Goal: Navigation & Orientation: Find specific page/section

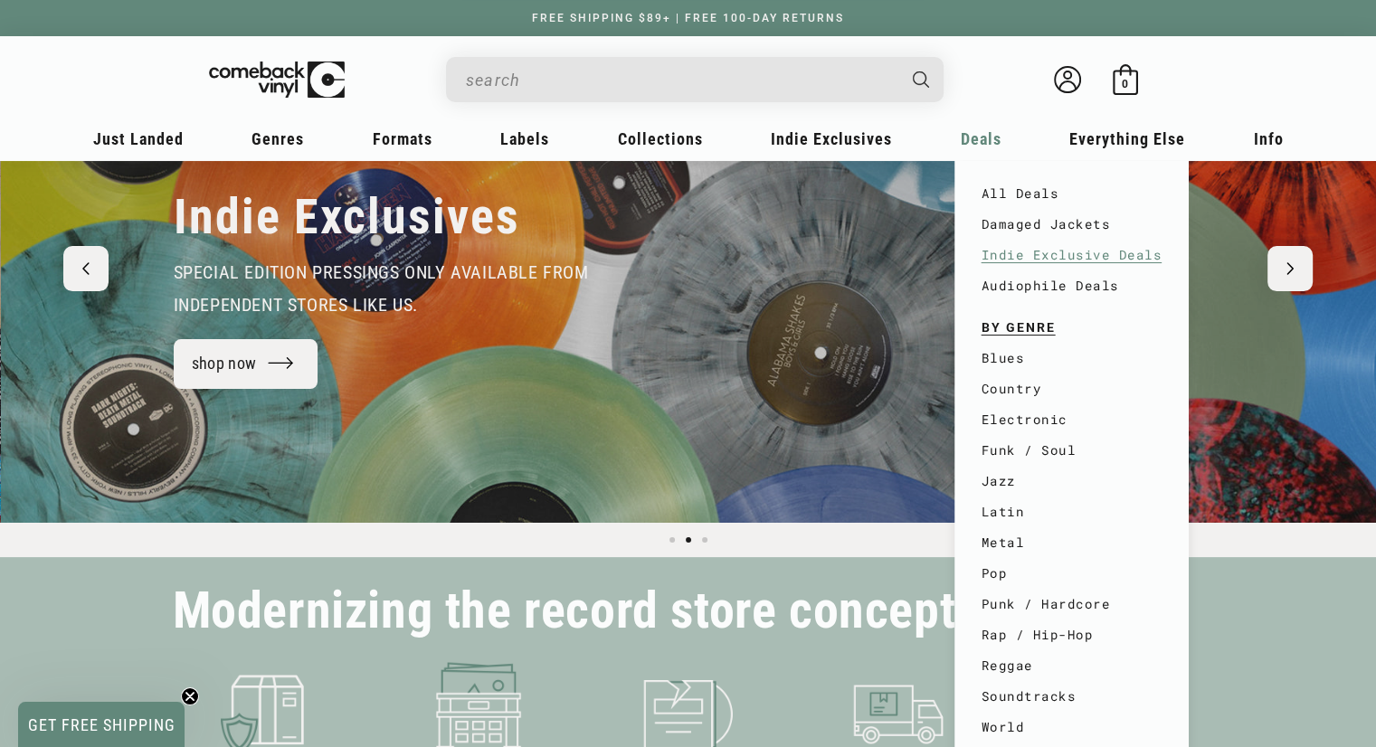
scroll to position [0, 1375]
click at [1024, 187] on link "All Deals" at bounding box center [1071, 193] width 181 height 31
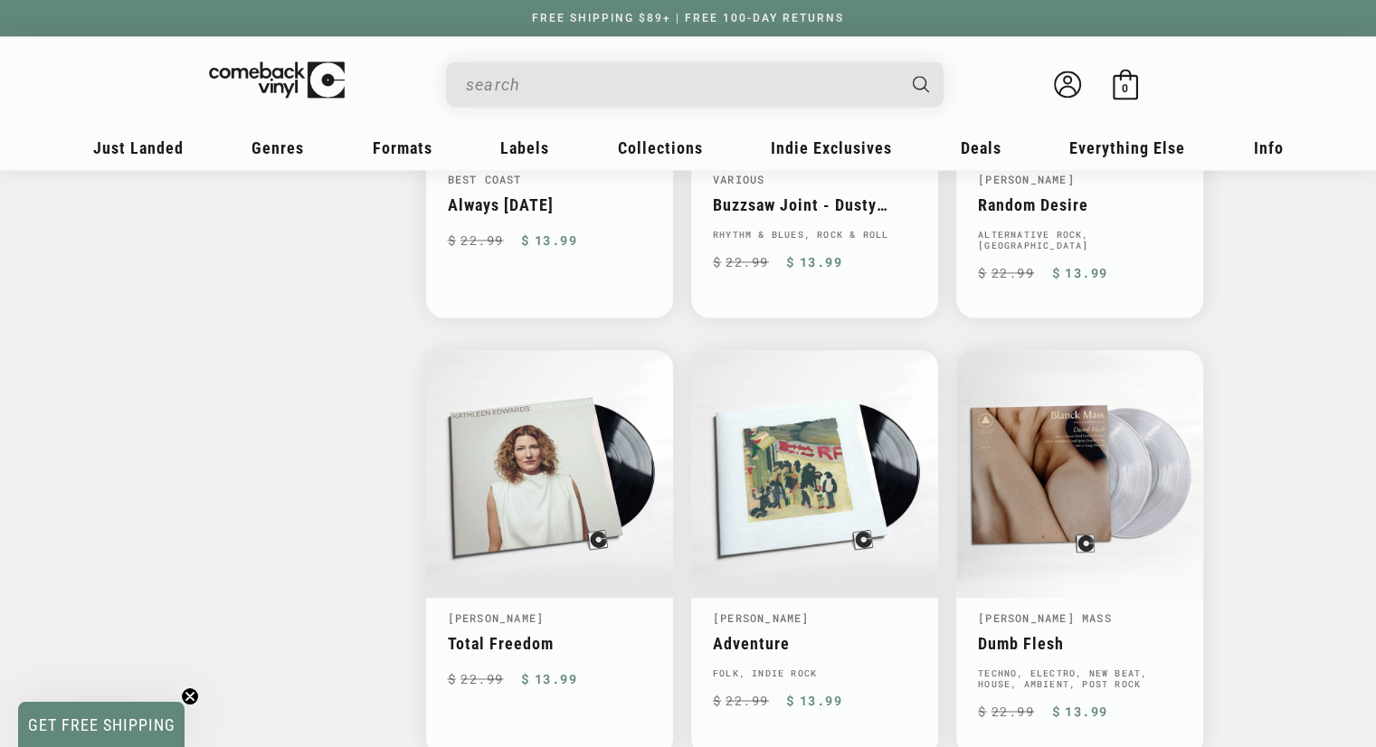
scroll to position [2804, 0]
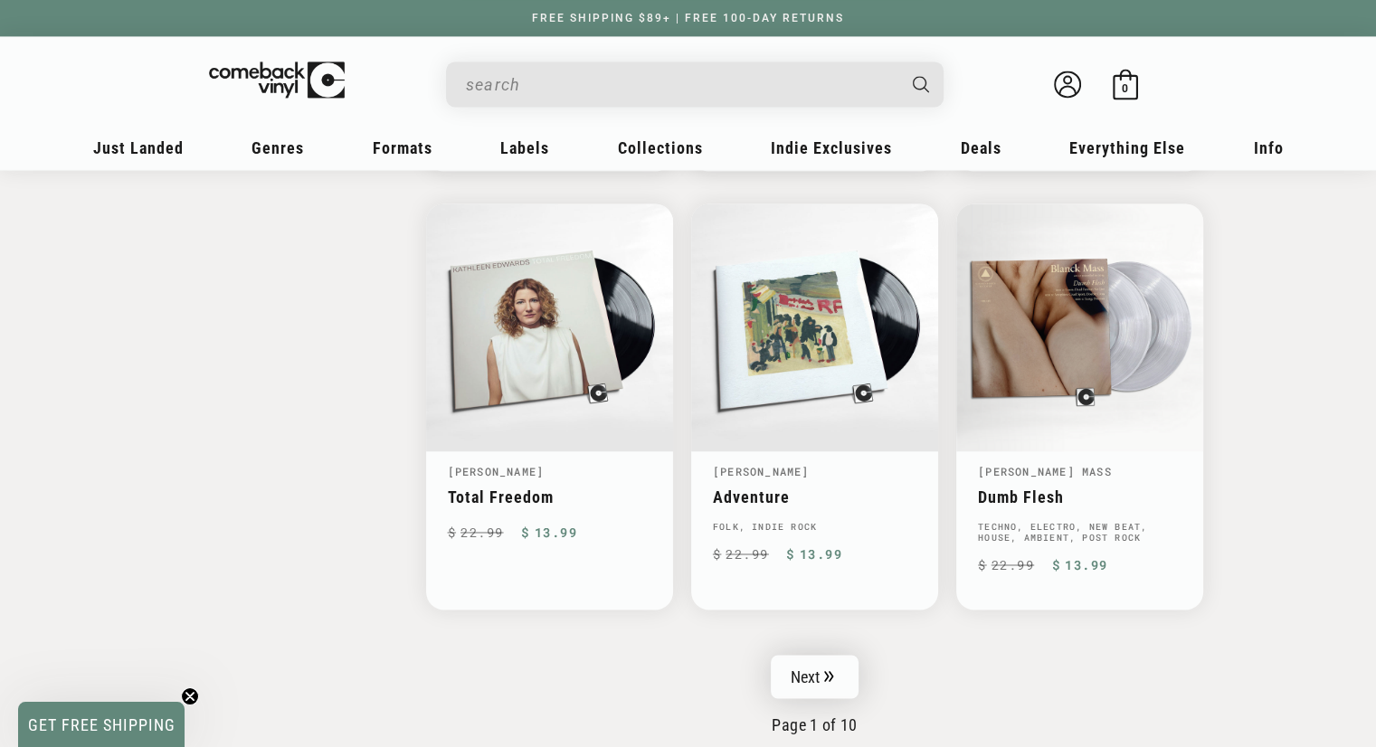
click at [828, 670] on icon "Pagination" at bounding box center [829, 675] width 9 height 11
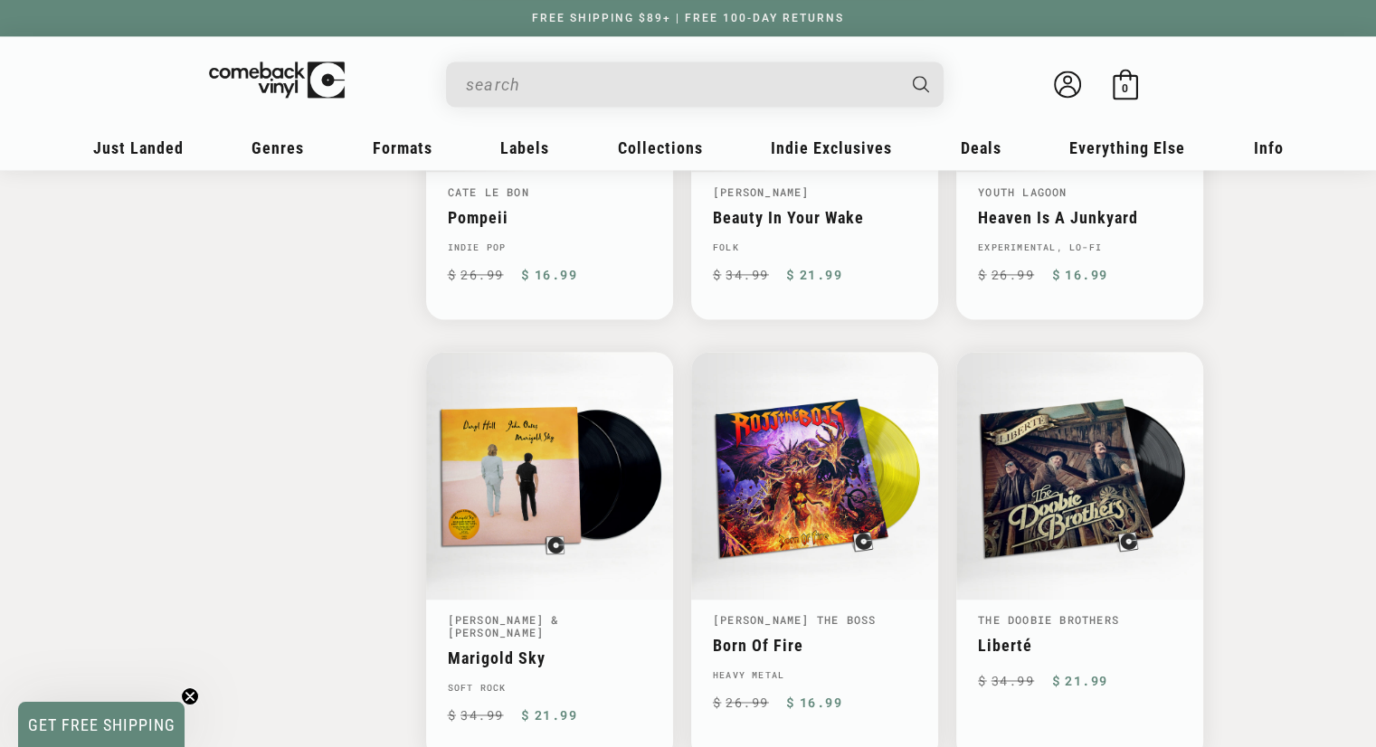
scroll to position [2894, 0]
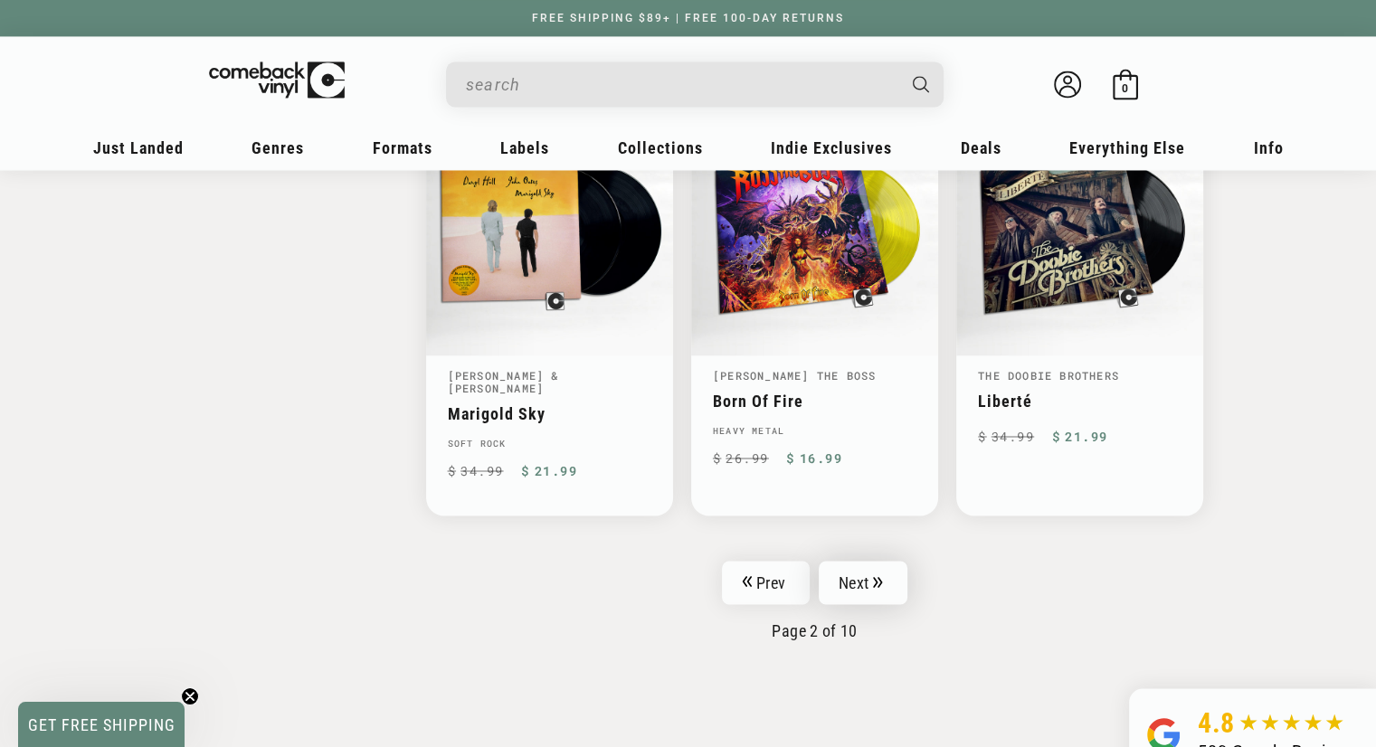
click at [850, 561] on link "Next" at bounding box center [863, 582] width 89 height 43
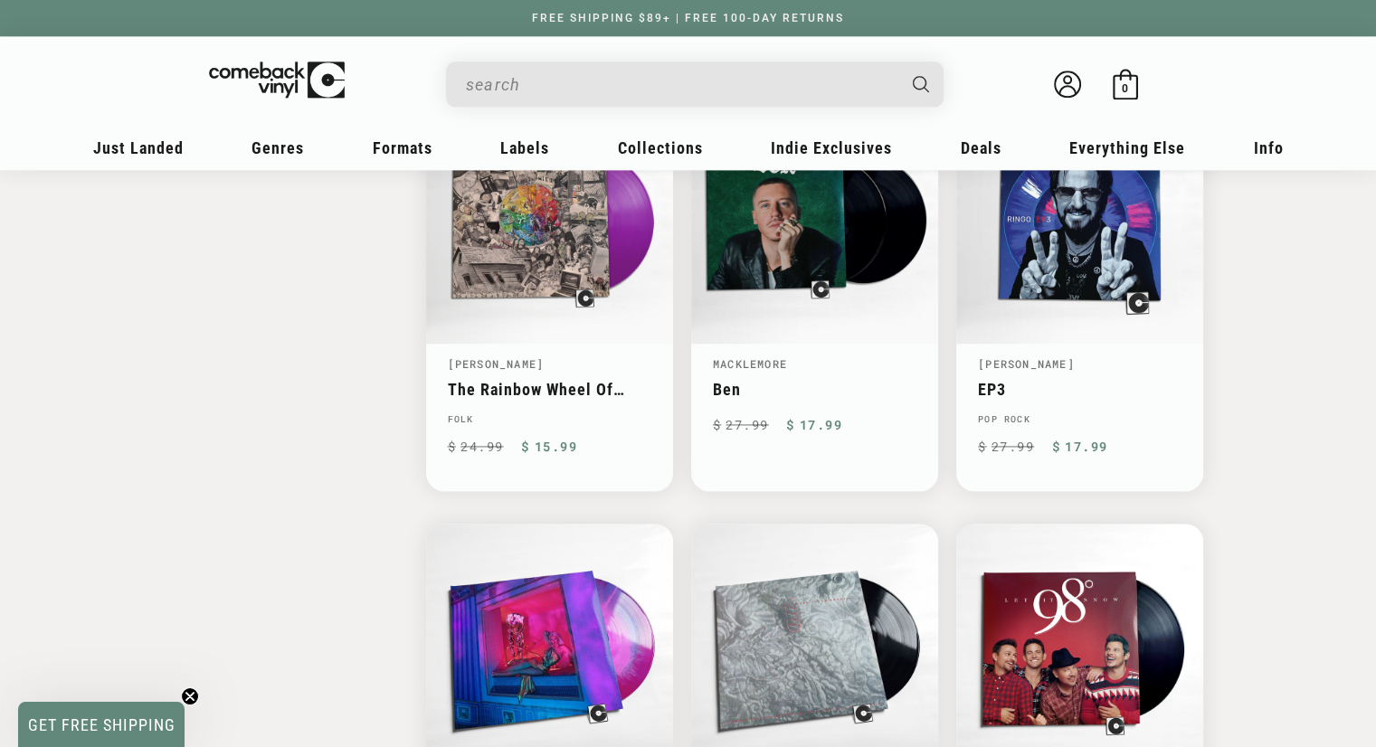
scroll to position [3075, 0]
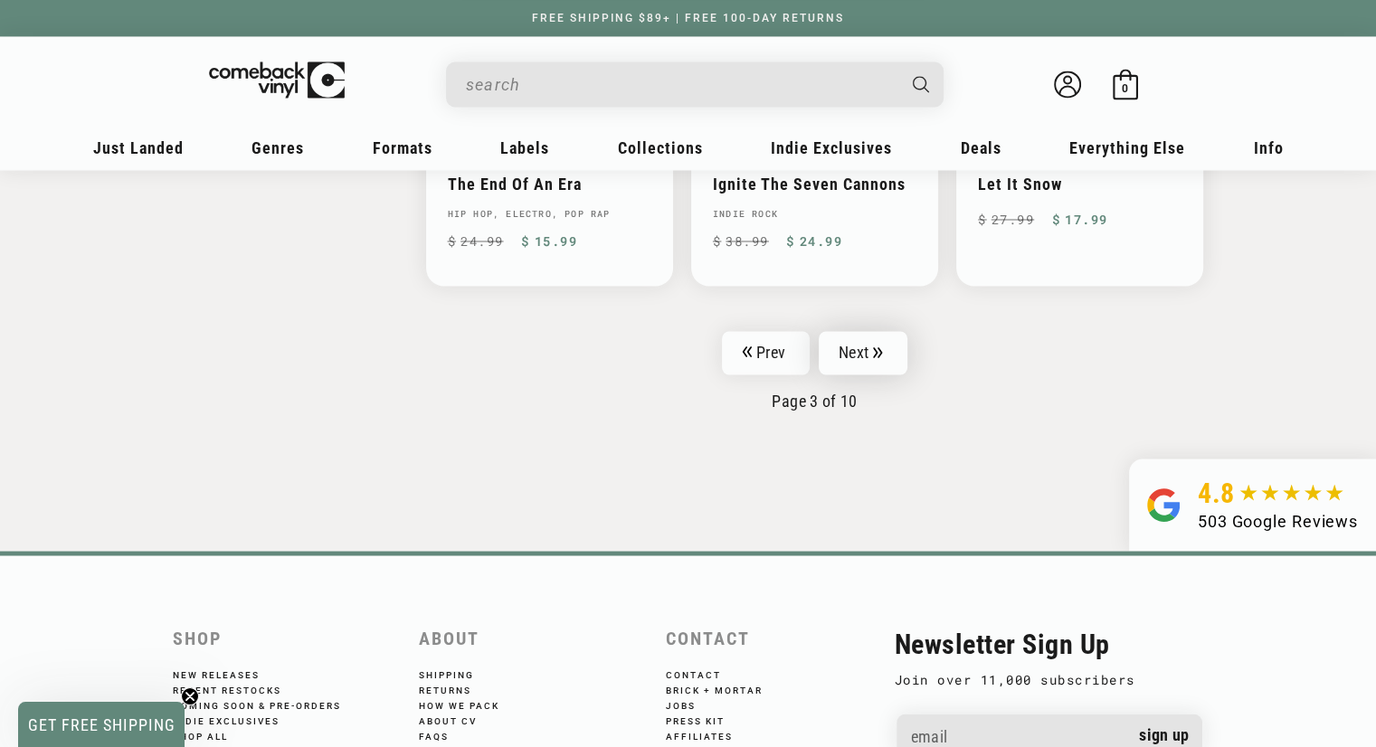
click at [859, 337] on link "Next" at bounding box center [863, 352] width 89 height 43
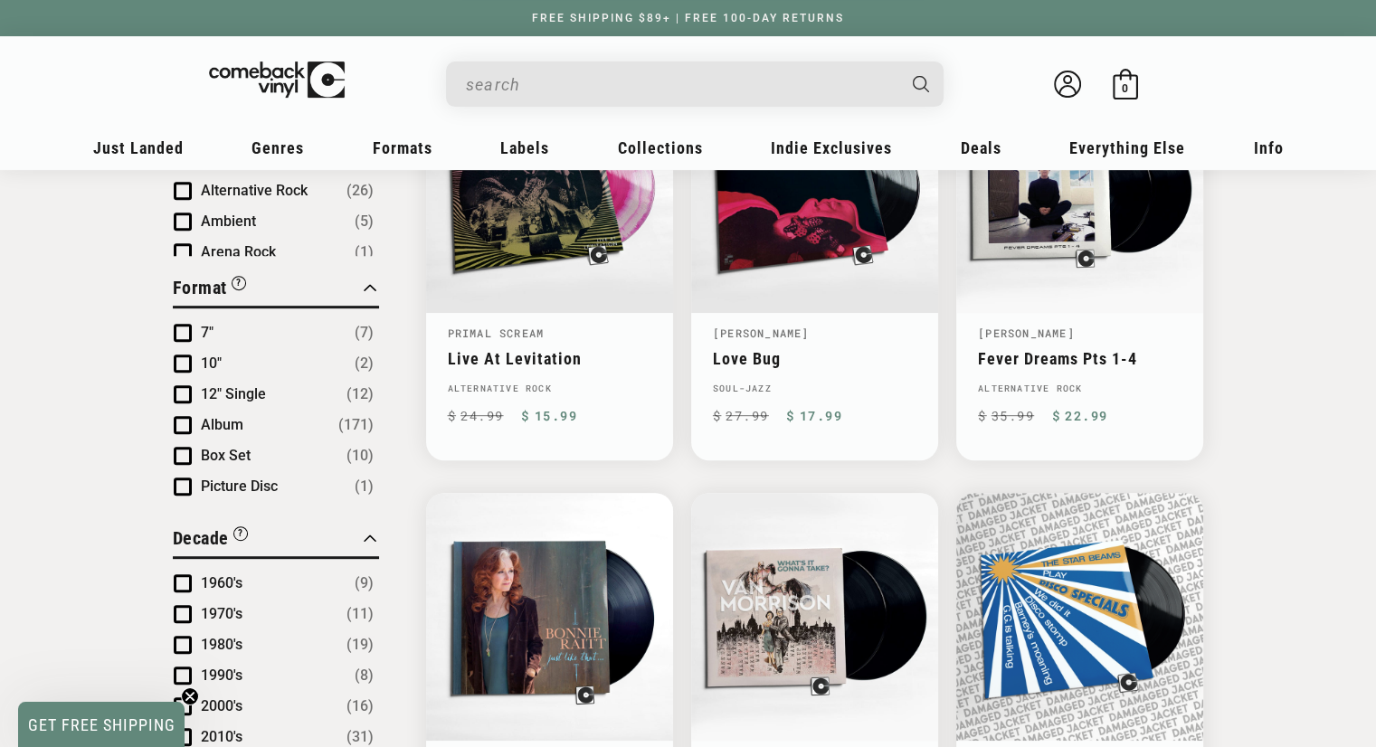
scroll to position [814, 0]
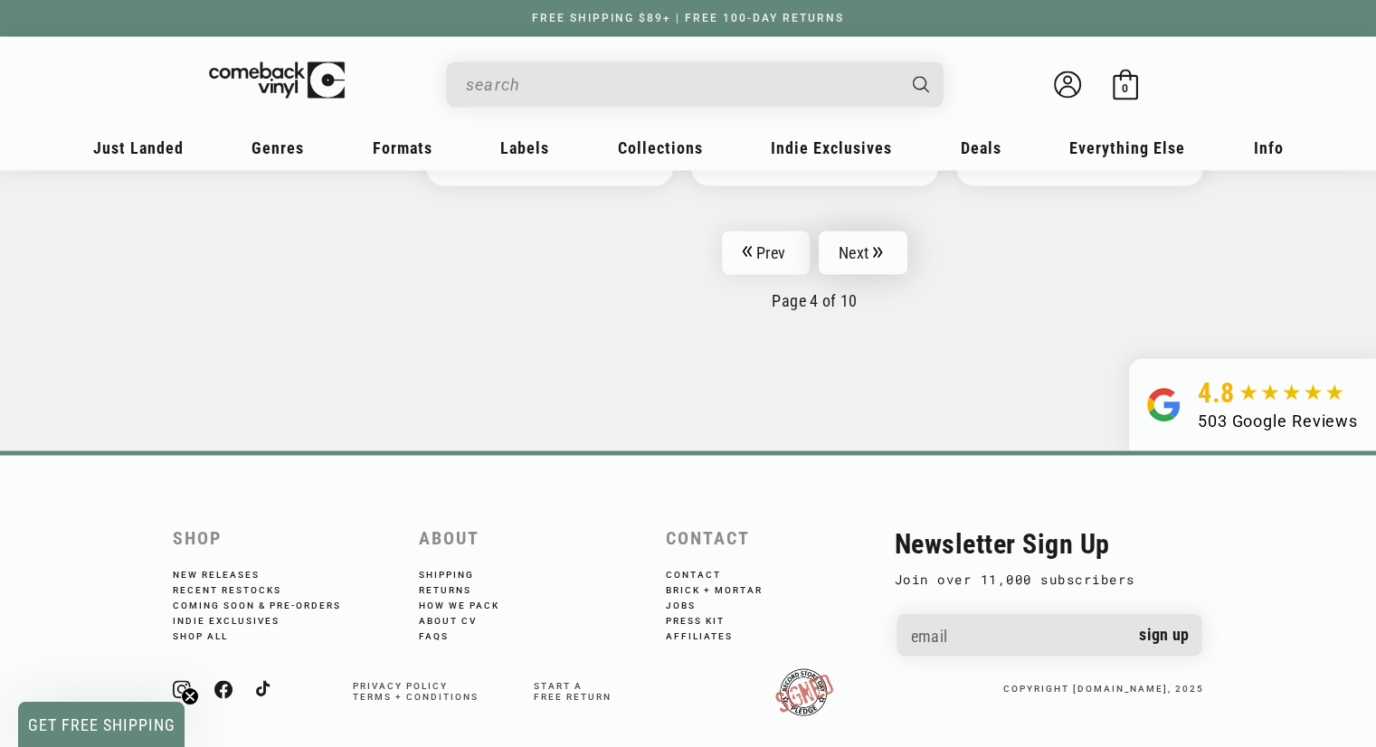
click at [849, 231] on link "Next" at bounding box center [863, 252] width 89 height 43
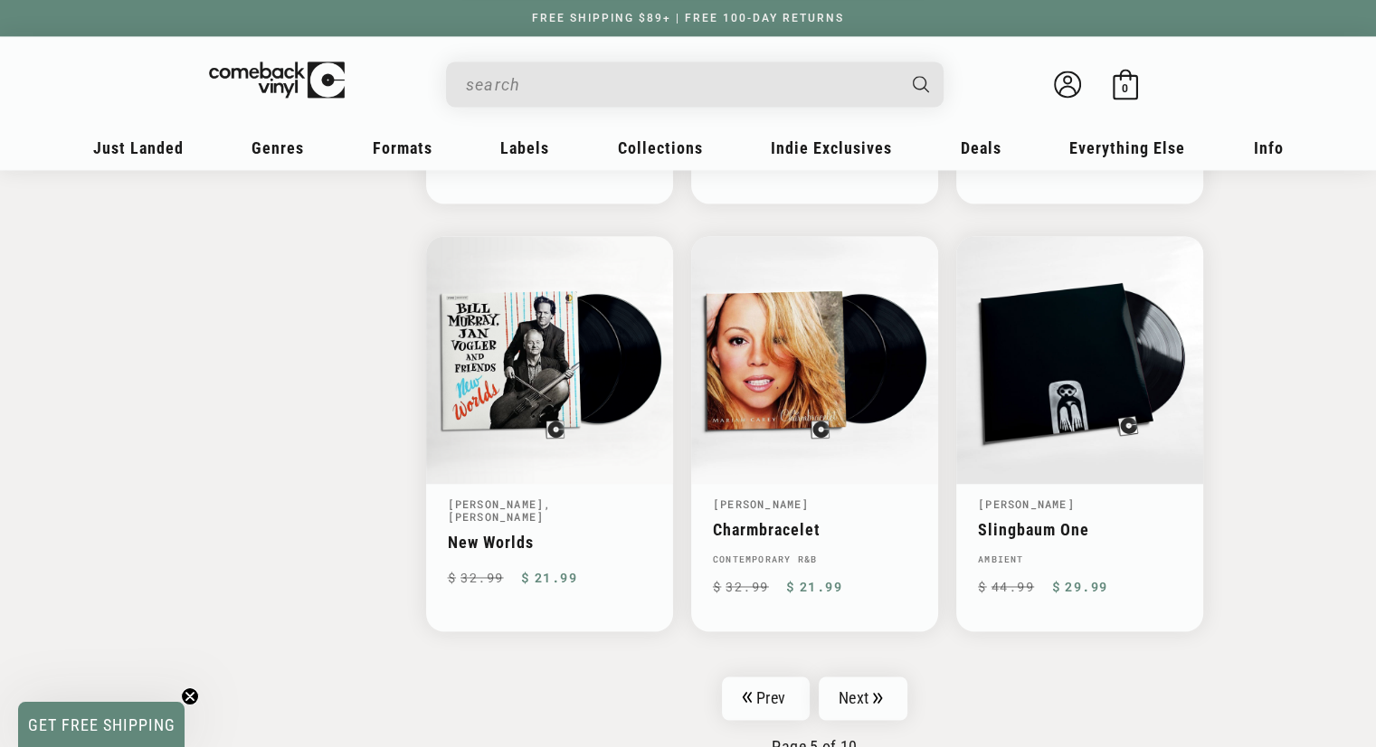
scroll to position [2713, 0]
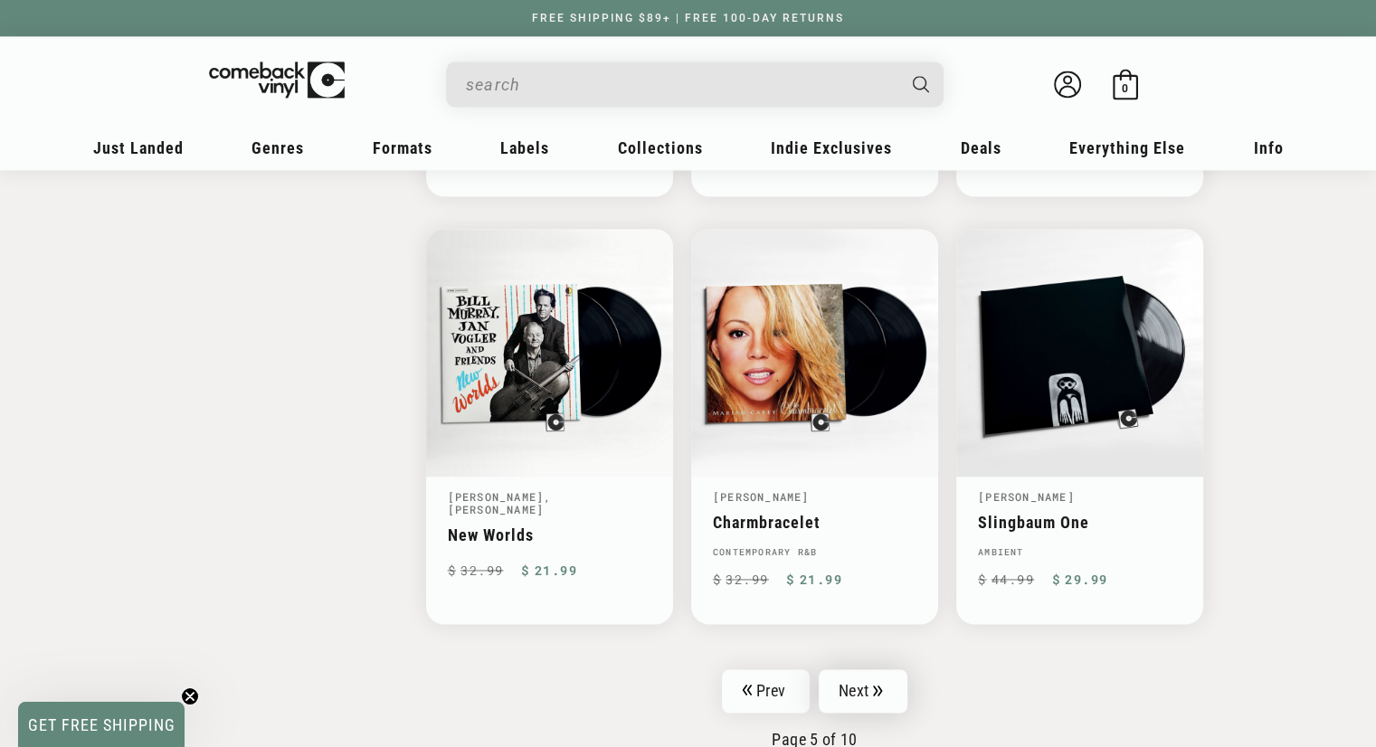
click at [850, 681] on link "Next" at bounding box center [863, 690] width 89 height 43
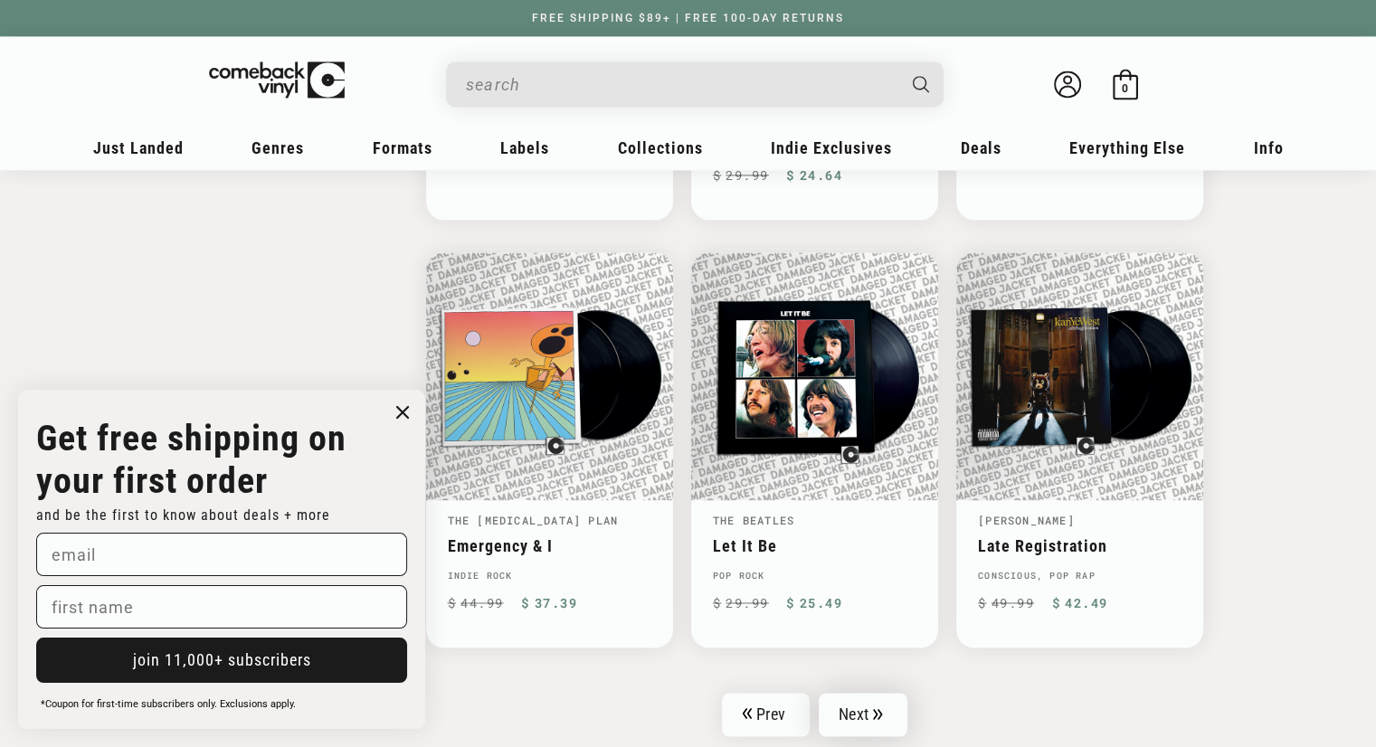
click at [866, 710] on link "Next" at bounding box center [863, 714] width 89 height 43
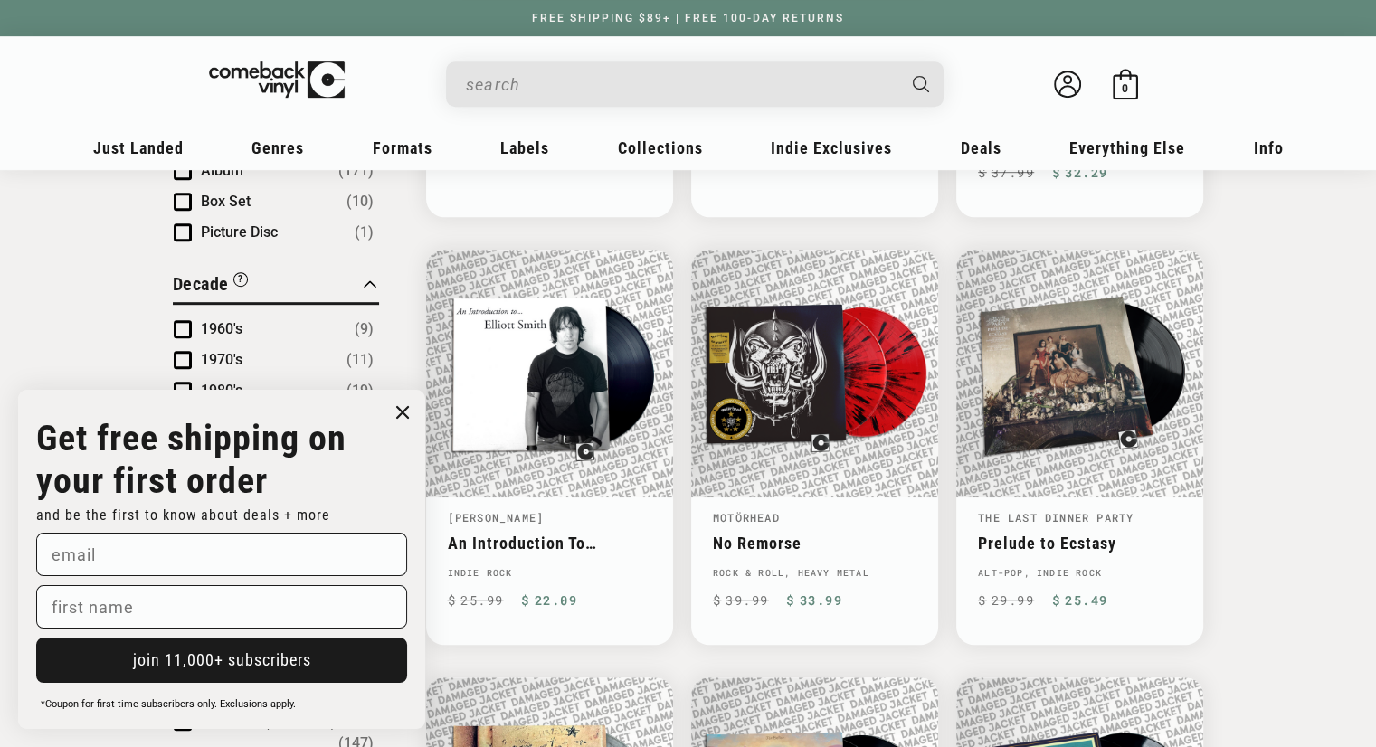
click at [412, 415] on circle "Close dialog" at bounding box center [403, 413] width 26 height 26
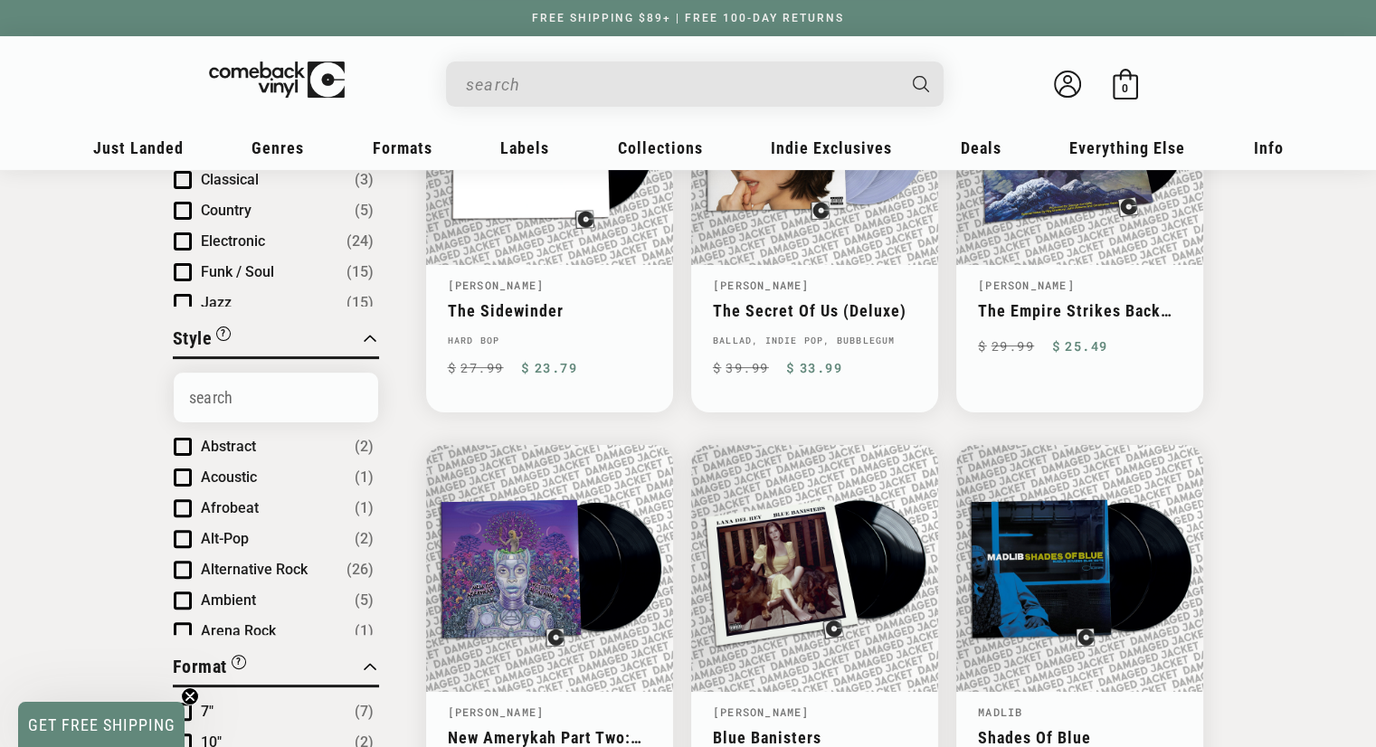
click at [607, 84] on input "When autocomplete results are available use up and down arrows to review and en…" at bounding box center [680, 84] width 429 height 37
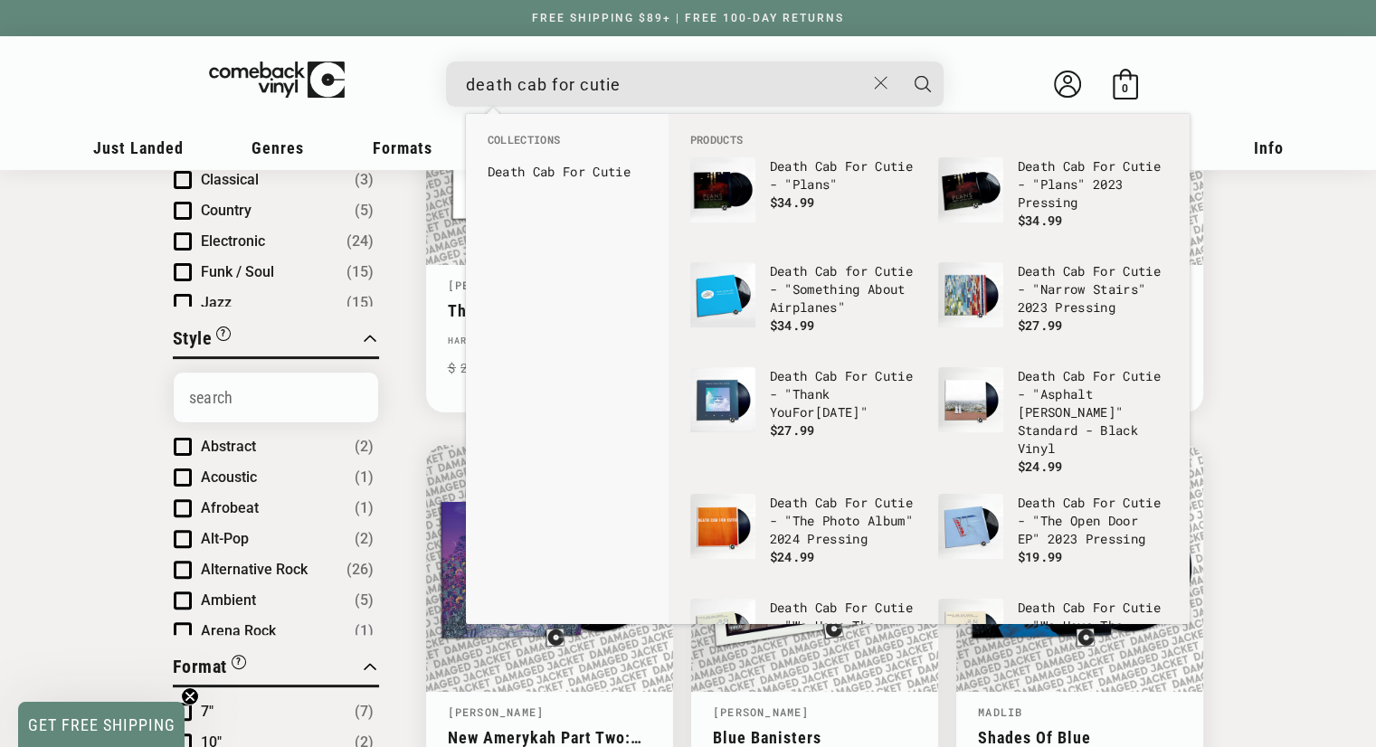
type input "death cab for cutie"
click at [900, 62] on button "Search" at bounding box center [922, 84] width 45 height 45
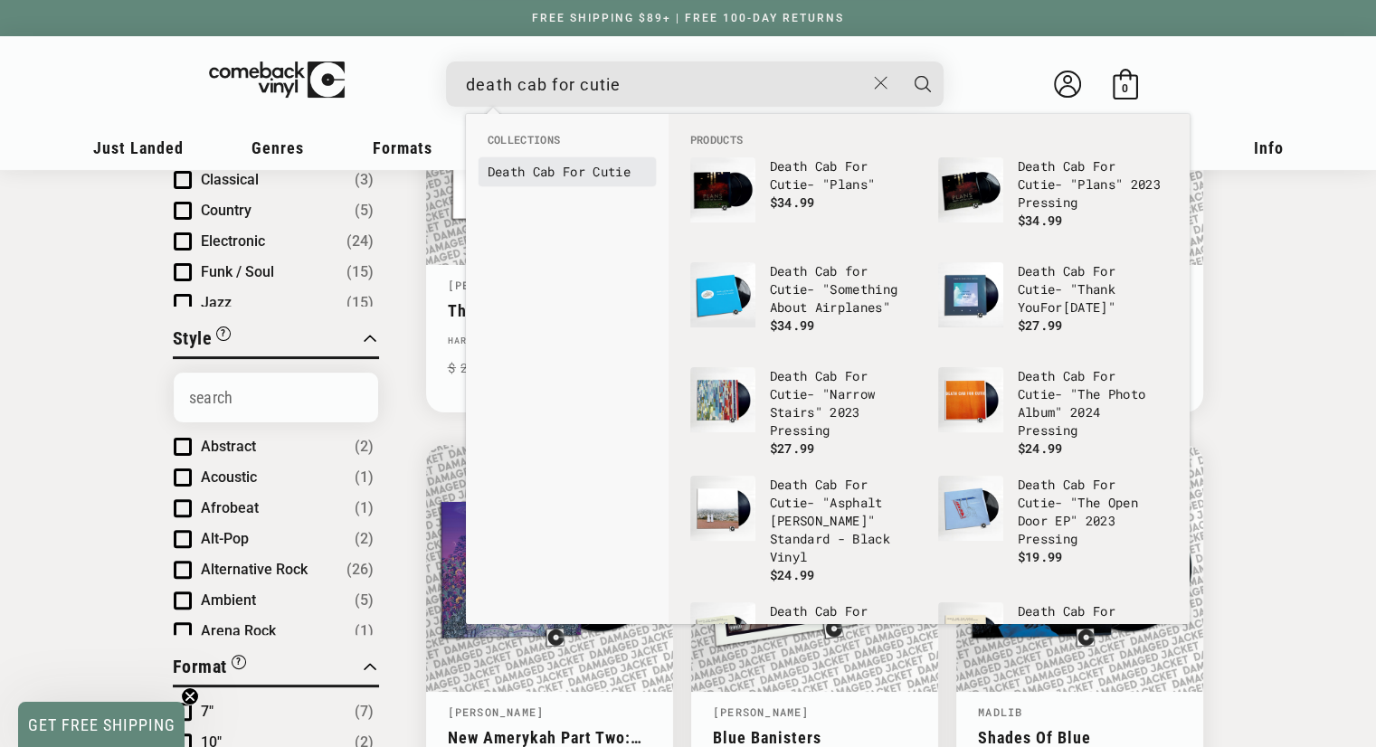
click at [554, 172] on b "Cab" at bounding box center [544, 171] width 23 height 17
